Goal: Information Seeking & Learning: Learn about a topic

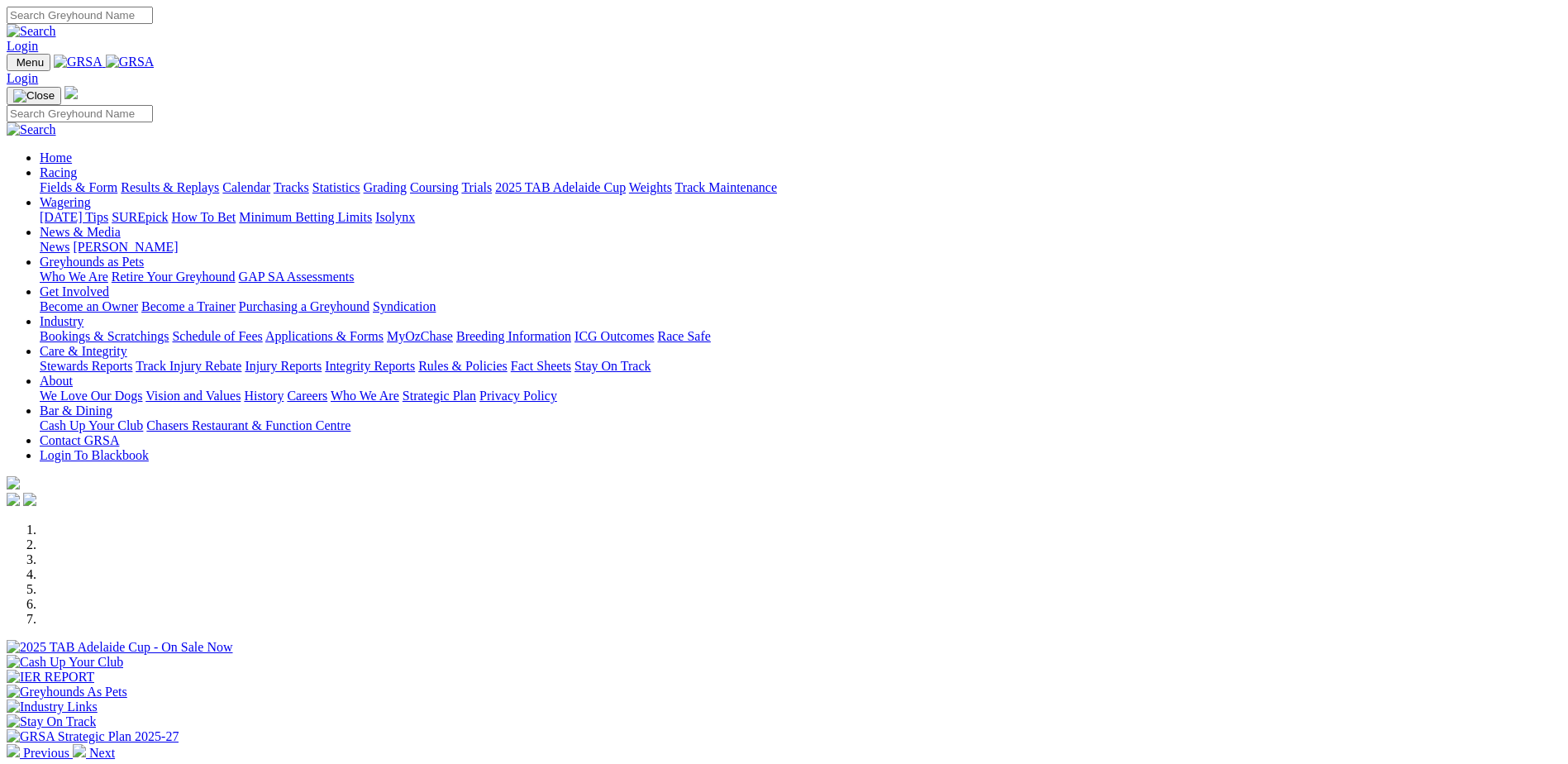
click at [118, 180] on link "Fields & Form" at bounding box center [78, 187] width 77 height 14
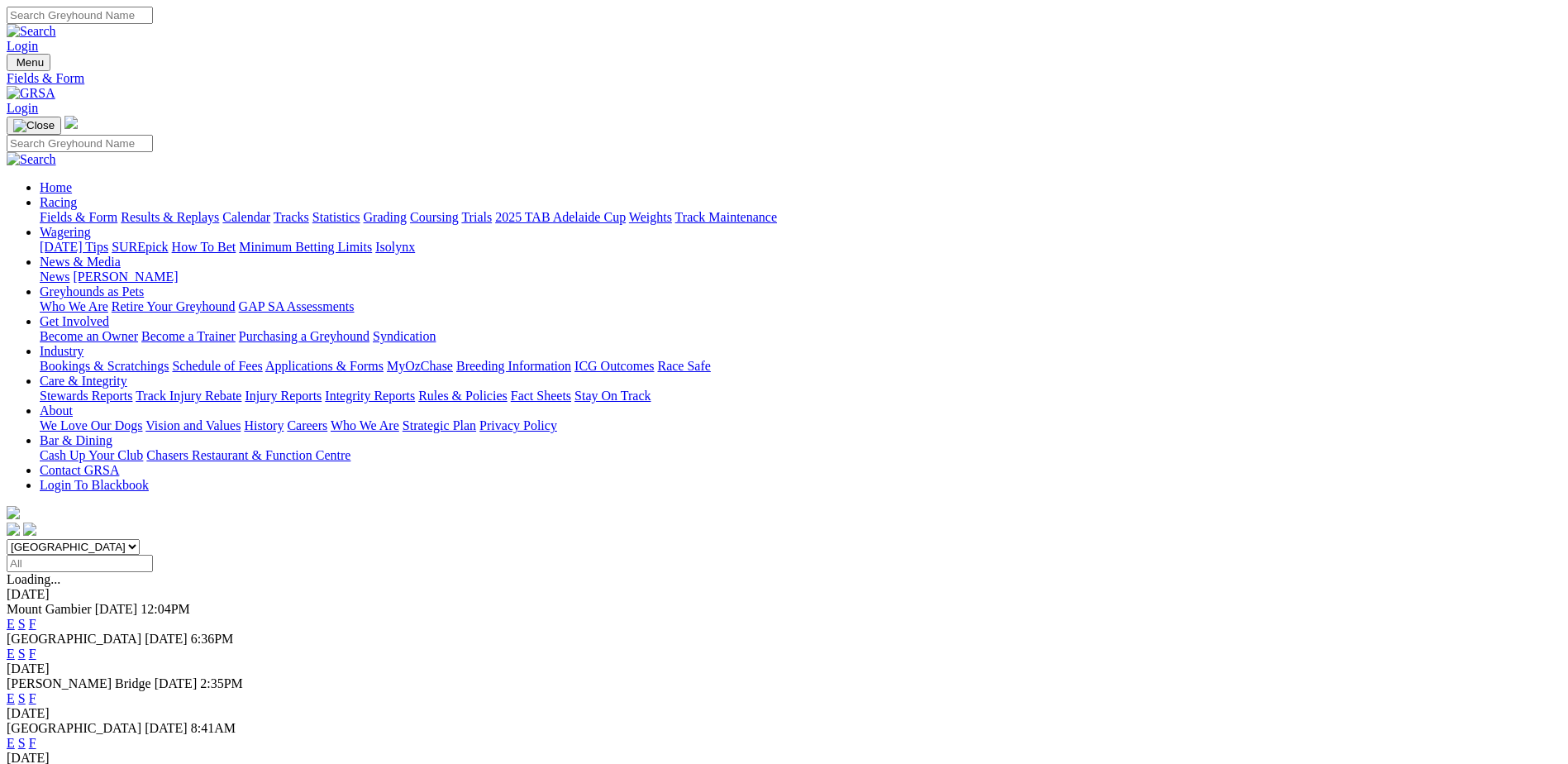
click at [36, 646] on link "F" at bounding box center [32, 653] width 7 height 14
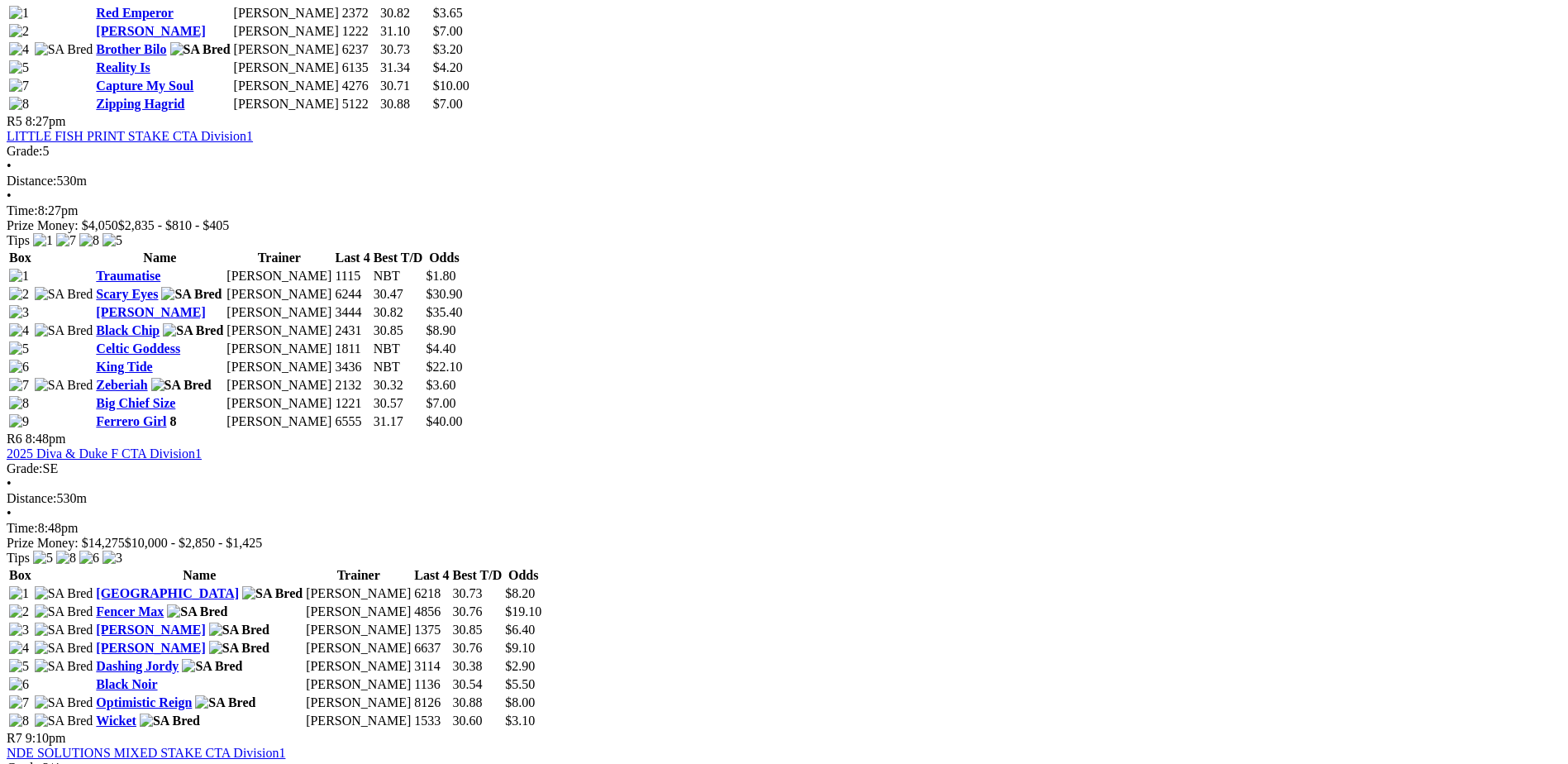
scroll to position [1901, 0]
